Goal: Transaction & Acquisition: Subscribe to service/newsletter

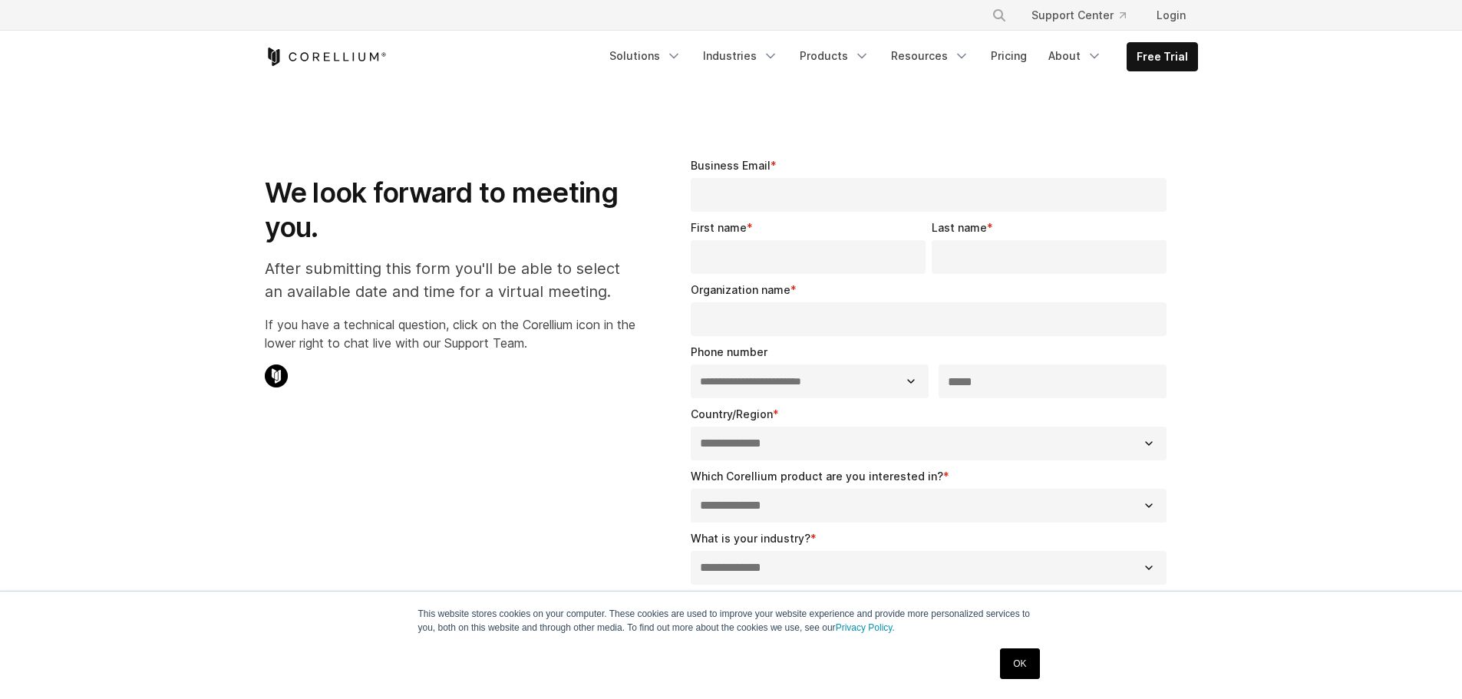
select select "**"
click at [1164, 63] on link "Free Trial" at bounding box center [1162, 57] width 70 height 28
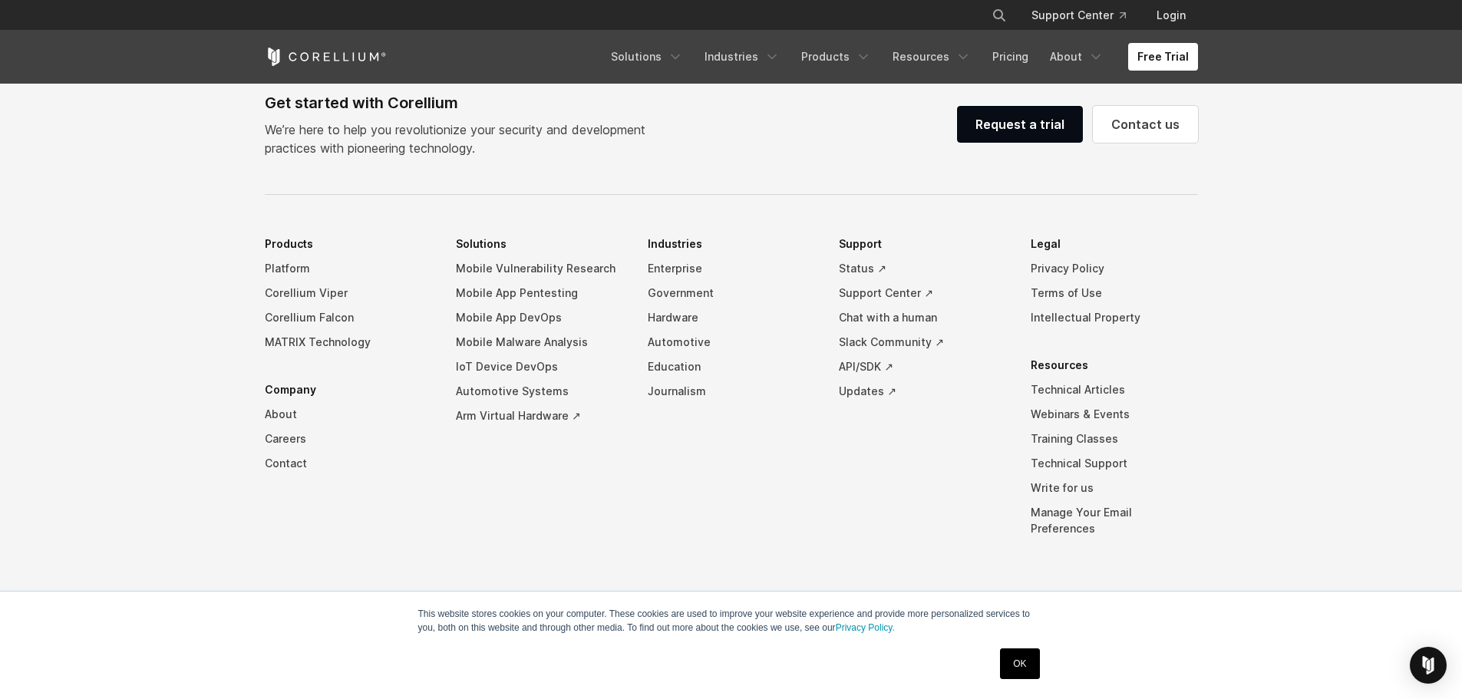
scroll to position [3606, 0]
